Goal: Find specific page/section: Find specific page/section

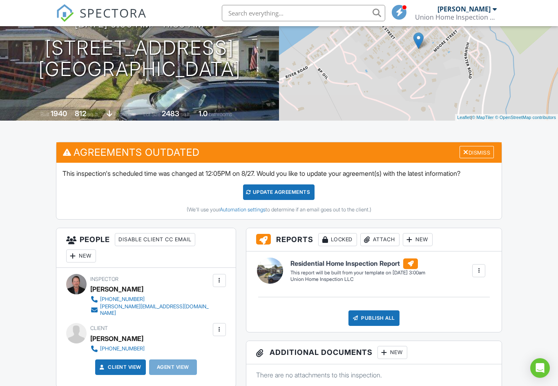
scroll to position [96, 0]
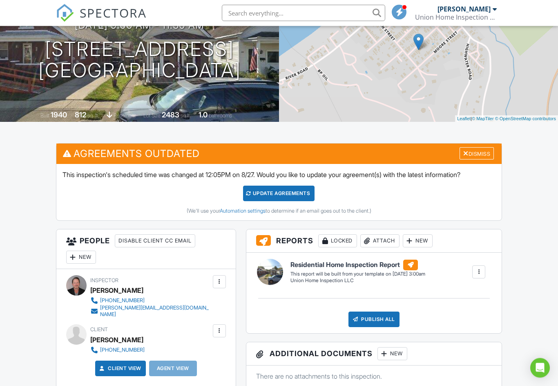
click at [298, 187] on div "Update Agreements" at bounding box center [278, 194] width 71 height 16
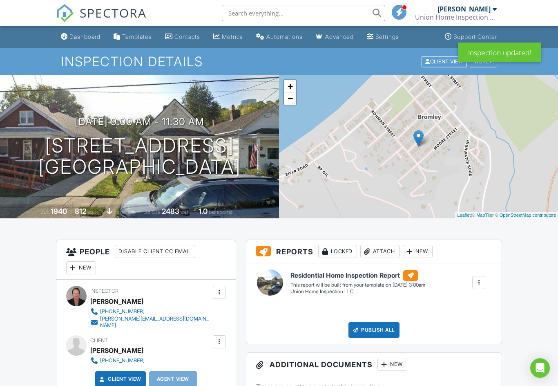
click at [83, 28] on link "SPECTORA" at bounding box center [101, 19] width 91 height 17
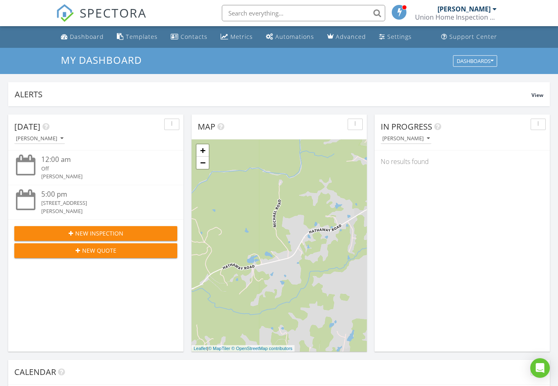
scroll to position [744, 558]
click at [3, 65] on div "My Dashboard Dashboards" at bounding box center [279, 61] width 558 height 26
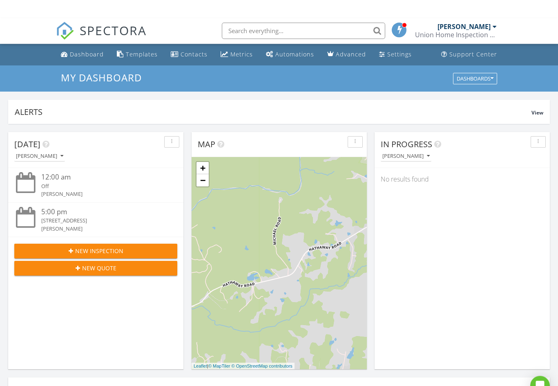
scroll to position [0, 0]
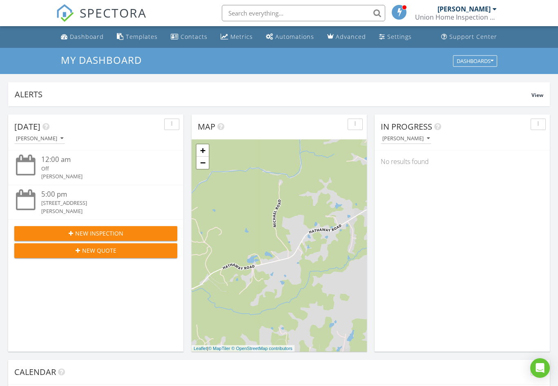
click at [246, 32] on link "Metrics" at bounding box center [236, 36] width 39 height 15
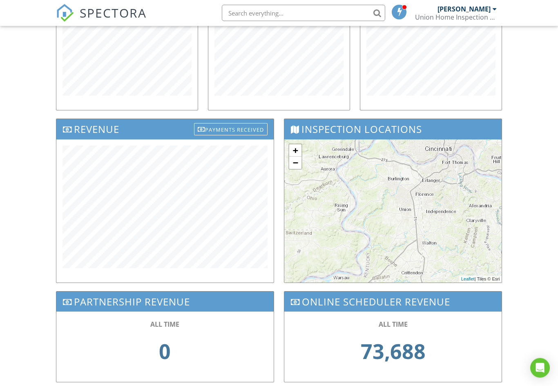
scroll to position [186, 0]
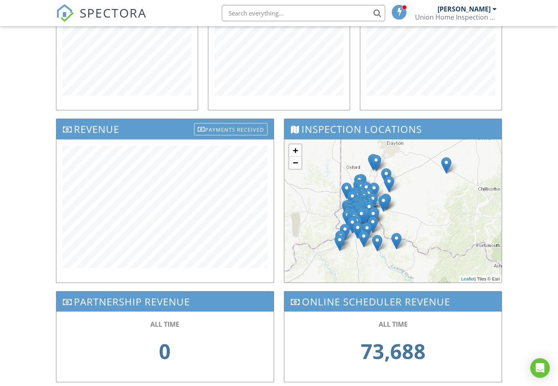
click at [535, 288] on div "Dashboard Templates Contacts Metrics Automations Advanced Settings Support Cent…" at bounding box center [279, 125] width 558 height 571
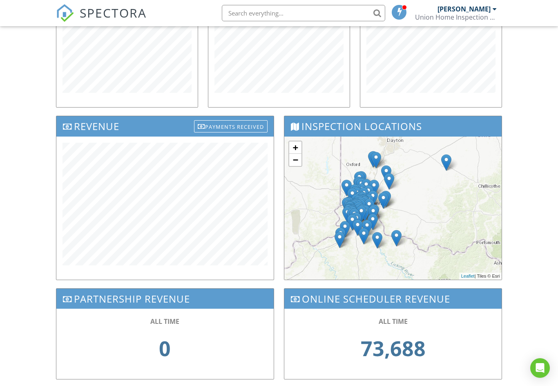
scroll to position [212, 0]
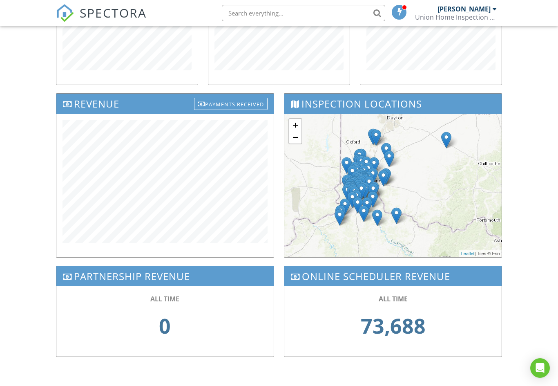
click at [295, 136] on link "−" at bounding box center [295, 137] width 12 height 12
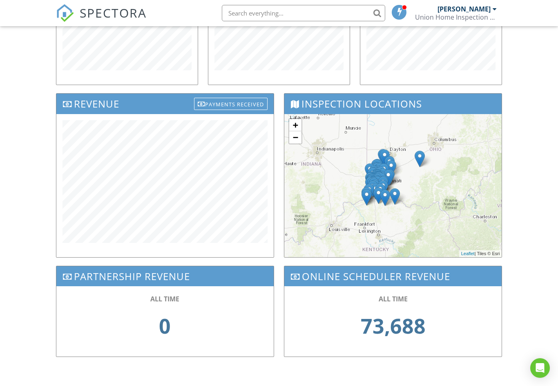
click at [294, 123] on link "+" at bounding box center [295, 125] width 12 height 12
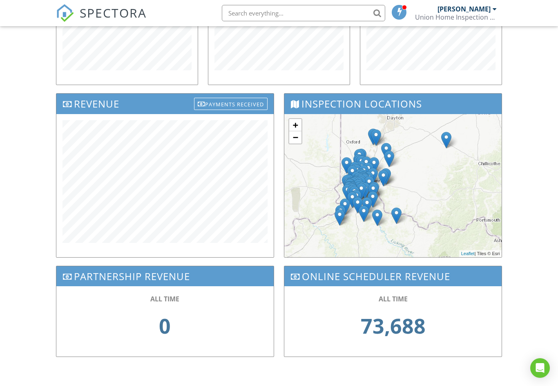
click at [296, 125] on link "+" at bounding box center [295, 125] width 12 height 12
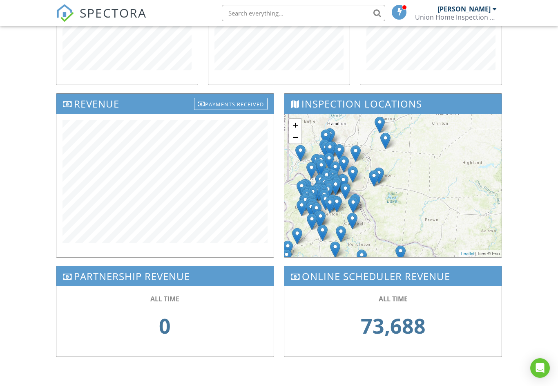
click at [294, 119] on link "+" at bounding box center [295, 125] width 12 height 12
